Goal: Information Seeking & Learning: Learn about a topic

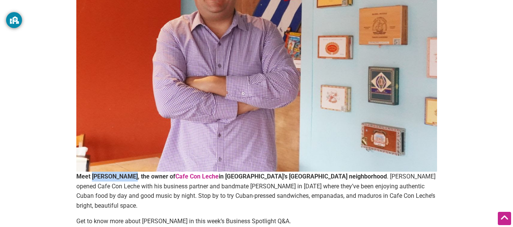
scroll to position [177, 0]
click at [132, 178] on strong "Meet [PERSON_NAME], the owner of" at bounding box center [125, 176] width 99 height 7
drag, startPoint x: 132, startPoint y: 178, endPoint x: 92, endPoint y: 177, distance: 40.3
click at [92, 177] on strong "Meet [PERSON_NAME], the owner of" at bounding box center [125, 176] width 99 height 7
copy strong "[PERSON_NAME]"
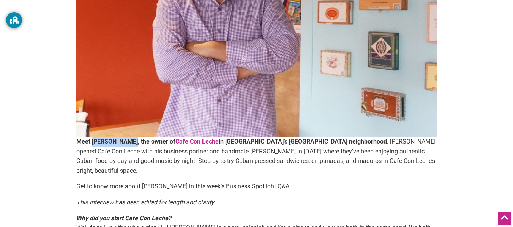
scroll to position [237, 0]
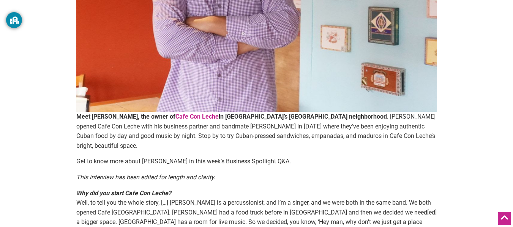
click at [231, 159] on div "Meet [PERSON_NAME], the owner of Cafe Con Leche in [GEOGRAPHIC_DATA]’s [GEOGRAP…" at bounding box center [256, 106] width 361 height 560
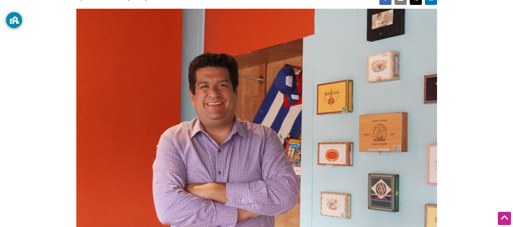
scroll to position [0, 0]
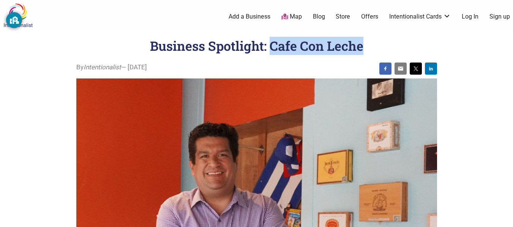
drag, startPoint x: 271, startPoint y: 45, endPoint x: 363, endPoint y: 46, distance: 91.5
click at [363, 46] on h1 "Business Spotlight: Cafe Con Leche" at bounding box center [256, 45] width 213 height 17
copy h1 "Cafe Con Leche"
click at [214, 226] on img at bounding box center [256, 214] width 361 height 271
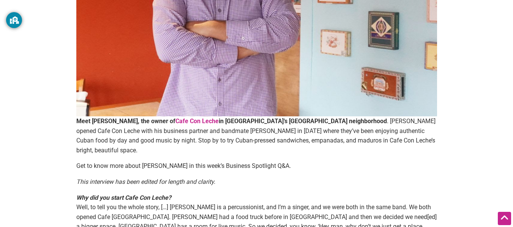
scroll to position [255, 0]
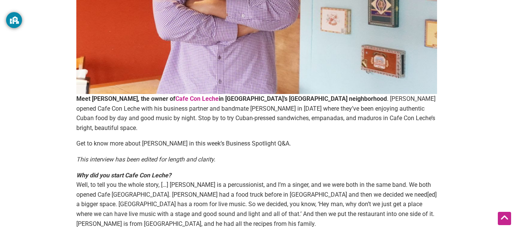
click at [417, 156] on div "Meet [PERSON_NAME], the owner of Cafe Con Leche in [GEOGRAPHIC_DATA]’s [GEOGRAP…" at bounding box center [256, 88] width 361 height 560
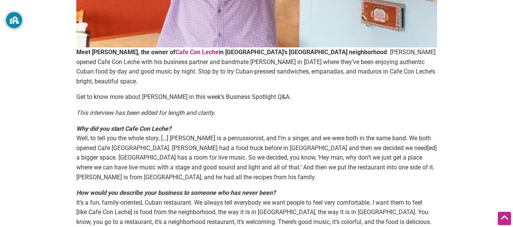
scroll to position [302, 0]
